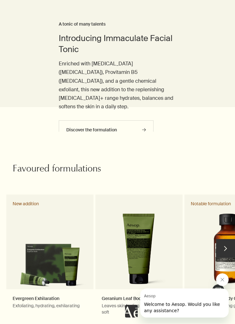
scroll to position [145, 0]
click at [224, 283] on button "Close message from Aesop" at bounding box center [222, 280] width 13 height 13
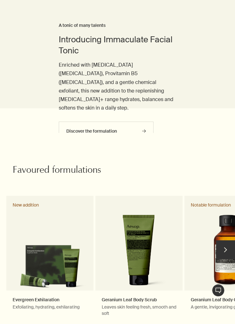
click at [230, 241] on button "chevron" at bounding box center [225, 250] width 19 height 19
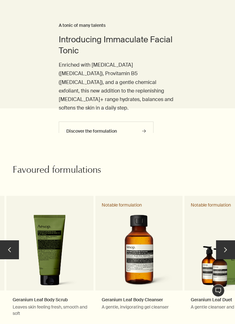
click at [224, 241] on button "chevron" at bounding box center [225, 250] width 19 height 19
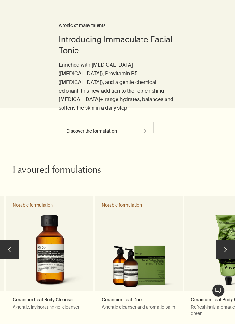
click at [228, 241] on button "chevron" at bounding box center [225, 250] width 19 height 19
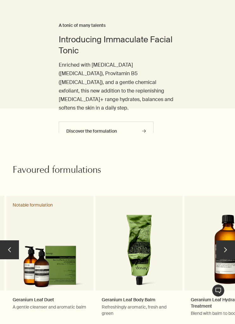
click at [226, 242] on button "chevron" at bounding box center [225, 250] width 19 height 19
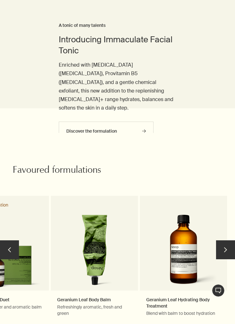
click at [227, 241] on button "chevron" at bounding box center [225, 250] width 19 height 19
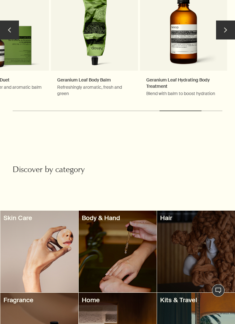
scroll to position [369, 0]
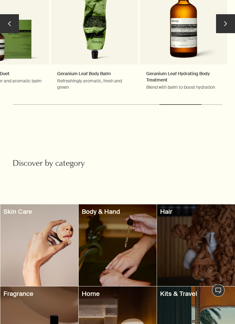
click at [213, 244] on div at bounding box center [196, 246] width 78 height 82
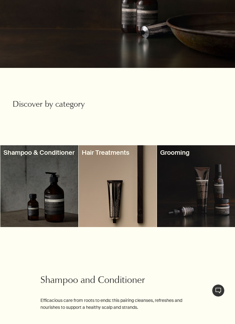
scroll to position [141, 0]
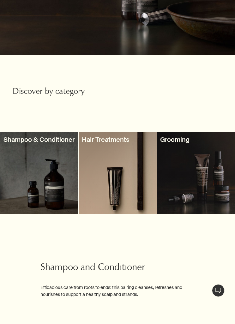
click at [52, 177] on div at bounding box center [39, 174] width 78 height 82
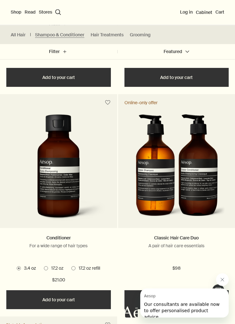
scroll to position [586, 0]
click at [223, 280] on icon "Close message from Aesop" at bounding box center [222, 280] width 5 height 5
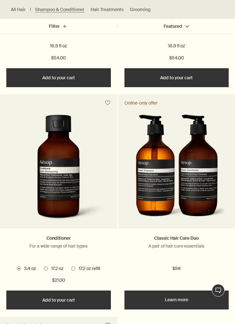
scroll to position [586, 0]
click at [189, 297] on link "Learn more" at bounding box center [177, 300] width 105 height 19
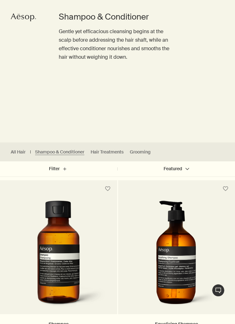
scroll to position [63, 0]
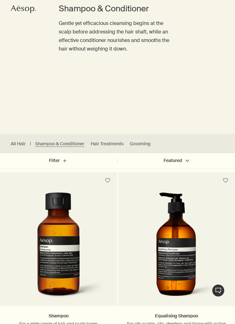
click at [107, 142] on link "Hair Treatments" at bounding box center [107, 144] width 33 height 6
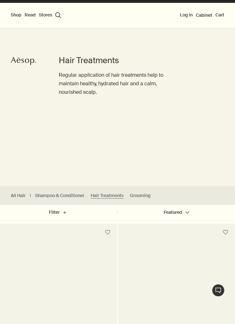
click at [62, 198] on link "Shampoo & Conditioner" at bounding box center [59, 196] width 49 height 6
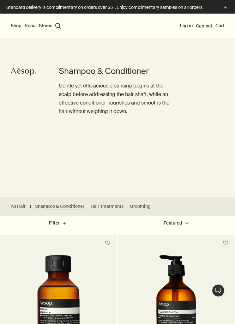
scroll to position [31, 0]
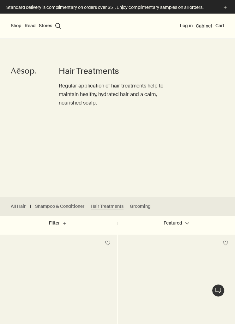
scroll to position [83, 0]
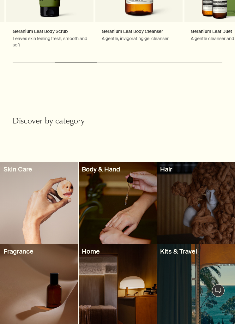
scroll to position [412, 0]
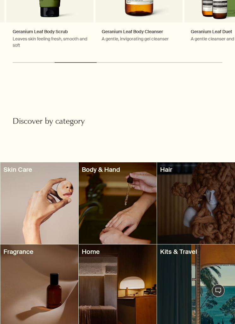
click at [44, 273] on div at bounding box center [39, 286] width 78 height 82
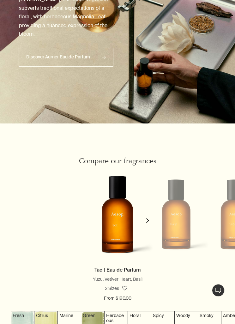
scroll to position [460, 0]
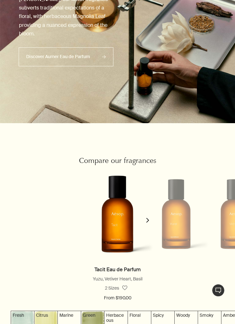
click at [145, 222] on icon "chevron" at bounding box center [147, 221] width 5 height 5
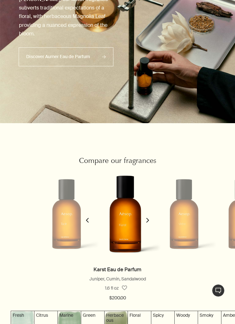
scroll to position [0, 60]
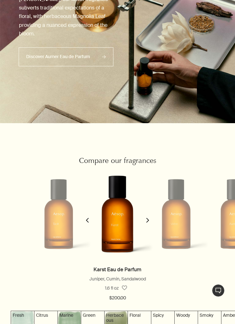
click at [152, 219] on button "chevron" at bounding box center [147, 217] width 13 height 98
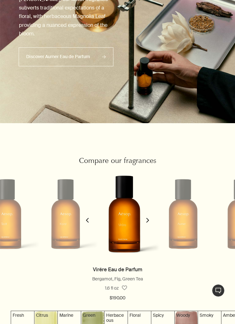
scroll to position [0, 119]
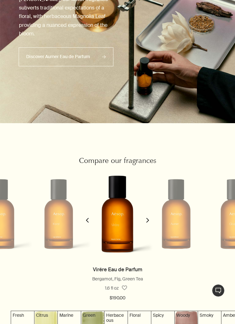
click at [148, 221] on icon "chevron" at bounding box center [147, 220] width 5 height 5
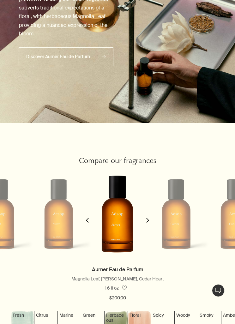
click at [152, 214] on button "chevron" at bounding box center [147, 217] width 13 height 98
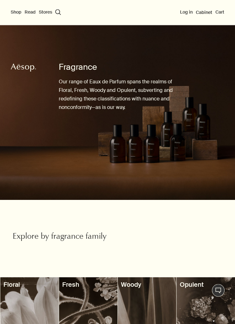
scroll to position [0, 0]
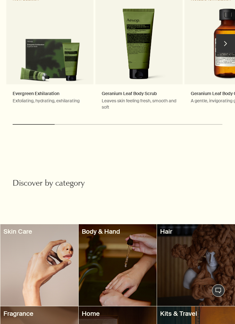
scroll to position [370, 0]
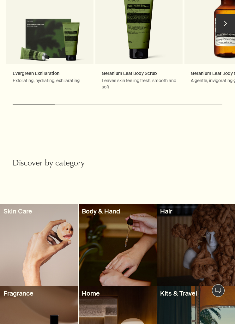
click at [188, 290] on h3 "Kits & Travel" at bounding box center [196, 294] width 72 height 9
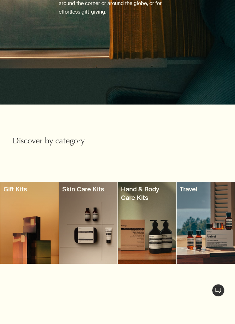
scroll to position [100, 0]
click at [209, 211] on div at bounding box center [206, 223] width 59 height 82
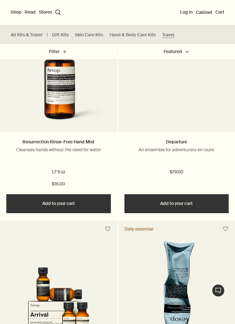
scroll to position [1082, 0]
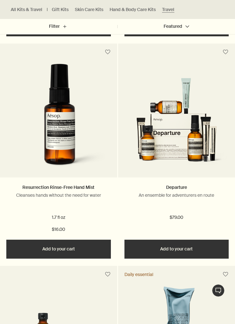
click at [190, 140] on img at bounding box center [176, 126] width 111 height 97
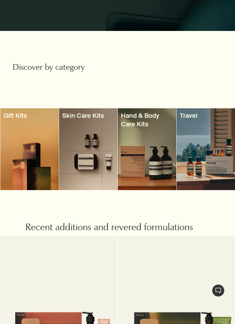
scroll to position [174, 0]
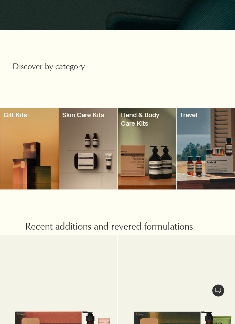
click at [210, 131] on div at bounding box center [206, 149] width 59 height 82
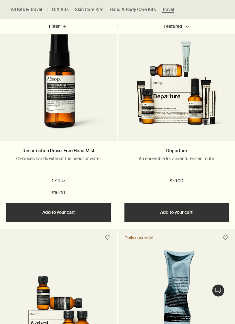
scroll to position [1124, 0]
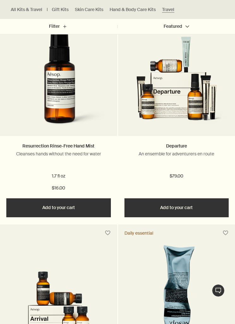
click at [69, 260] on img at bounding box center [58, 307] width 111 height 97
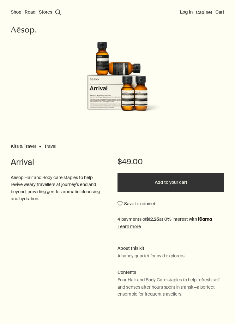
scroll to position [27, 0]
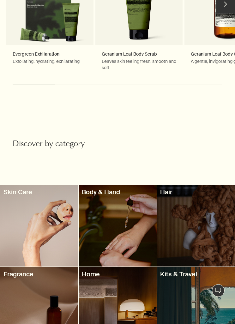
scroll to position [404, 0]
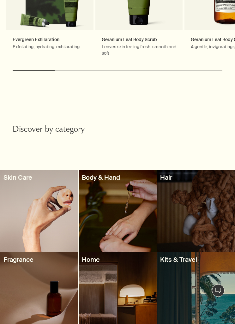
click at [46, 191] on div at bounding box center [39, 211] width 78 height 82
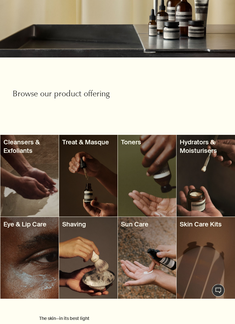
scroll to position [147, 0]
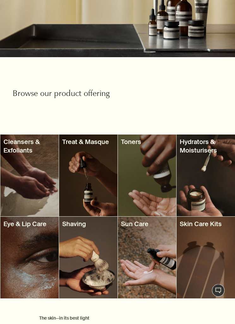
click at [201, 163] on div at bounding box center [206, 176] width 59 height 82
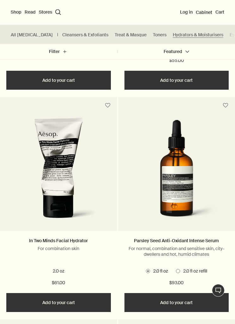
scroll to position [350, 0]
